Goal: Find specific page/section: Find specific page/section

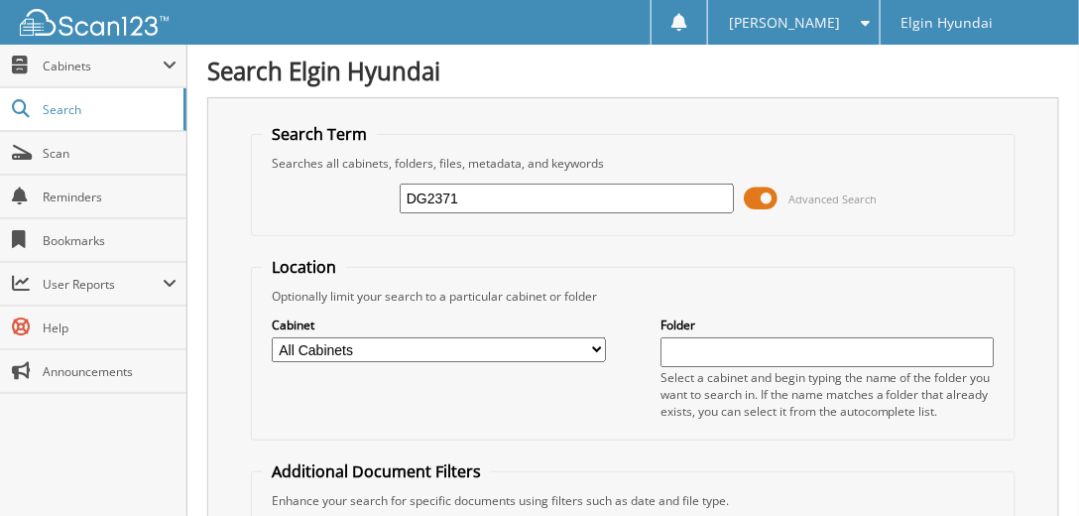
type input "DG2371"
click at [488, 195] on input "DG2371" at bounding box center [567, 198] width 334 height 30
click at [325, 203] on div "DG2371 Advanced Search" at bounding box center [633, 199] width 743 height 54
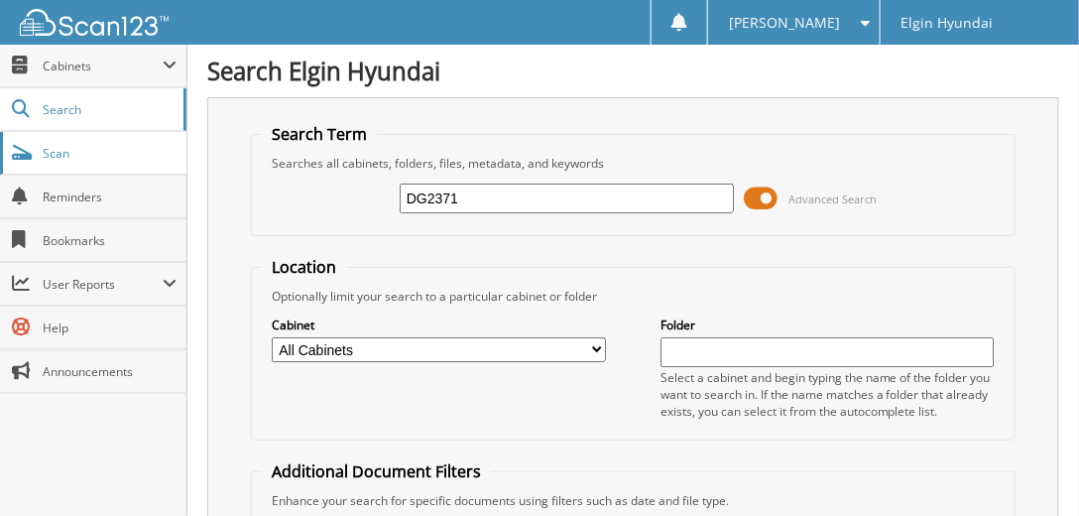
click at [52, 151] on span "Scan" at bounding box center [110, 153] width 134 height 17
